Goal: Find specific page/section: Find specific page/section

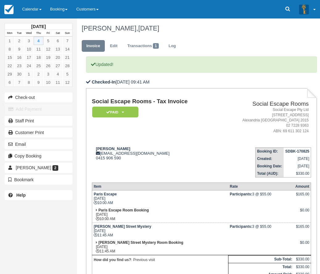
click at [35, 4] on link "Calendar" at bounding box center [32, 9] width 28 height 19
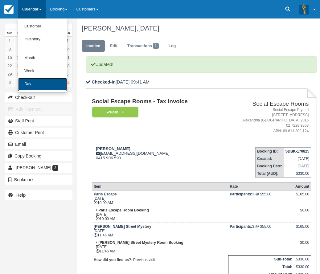
click at [32, 83] on link "Day" at bounding box center [42, 84] width 49 height 13
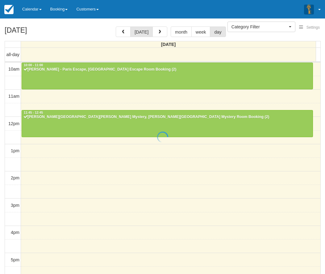
select select
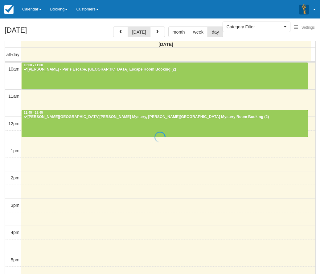
scroll to position [27, 0]
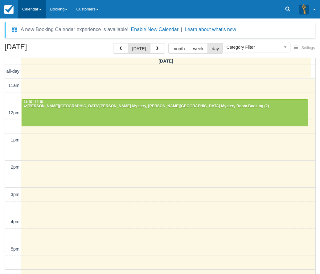
click at [38, 7] on link "Calendar" at bounding box center [32, 9] width 28 height 19
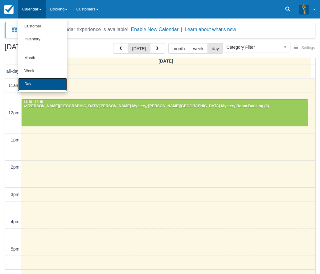
click at [37, 83] on link "Day" at bounding box center [42, 84] width 49 height 13
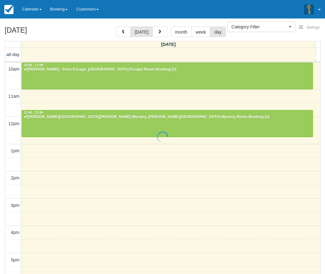
select select
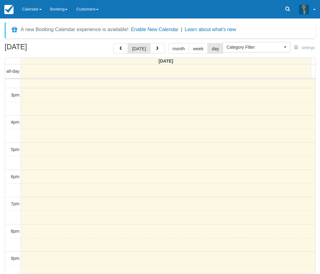
scroll to position [127, 0]
